Goal: Check status: Check status

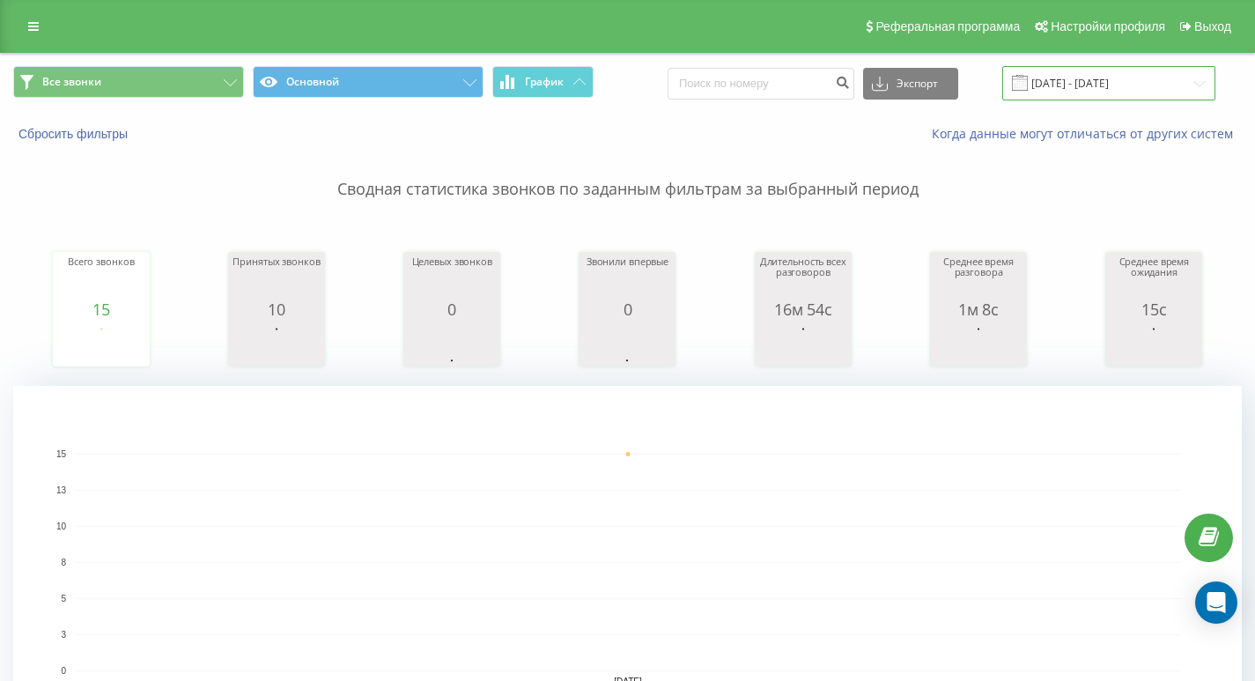
click at [1097, 84] on input "[DATE] - [DATE]" at bounding box center [1108, 83] width 213 height 34
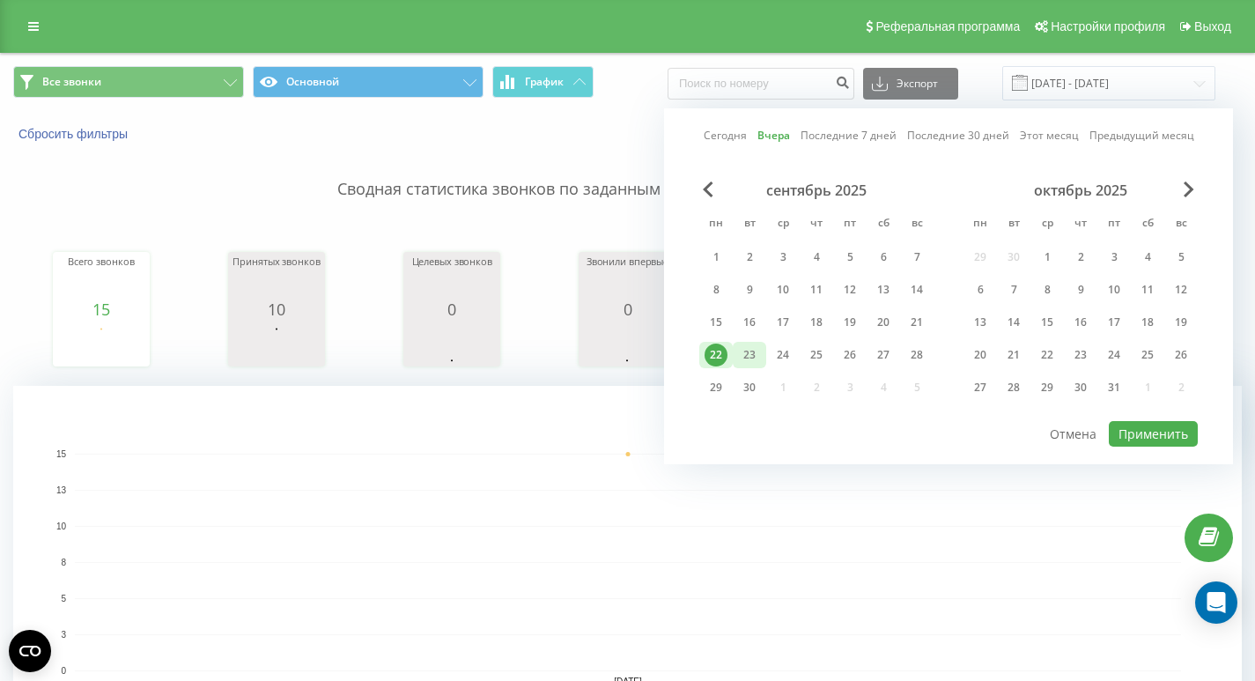
click at [751, 351] on div "23" at bounding box center [749, 354] width 23 height 23
click at [720, 355] on div "22" at bounding box center [716, 354] width 23 height 23
click at [753, 355] on div "23" at bounding box center [749, 354] width 23 height 23
click at [1162, 437] on button "Применить" at bounding box center [1153, 434] width 89 height 26
type input "[DATE] - [DATE]"
